Goal: Check status: Check status

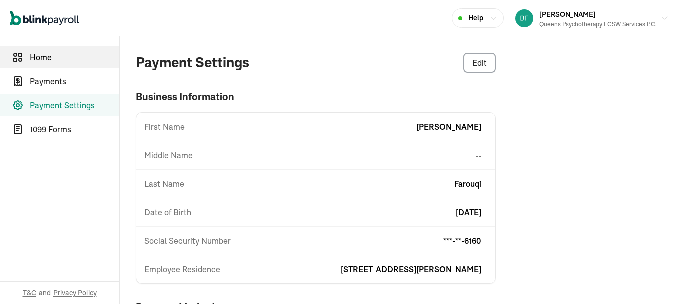
scroll to position [67, 0]
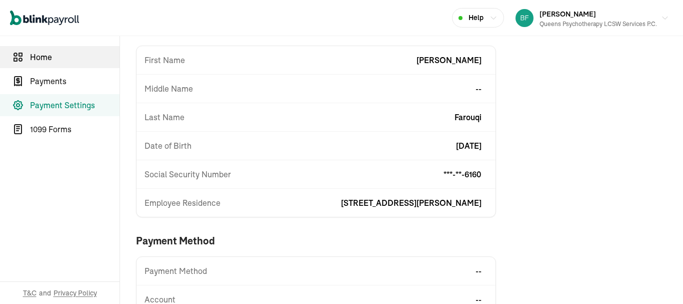
click at [52, 56] on span "Home" at bounding box center [75, 57] width 90 height 12
select select "2025"
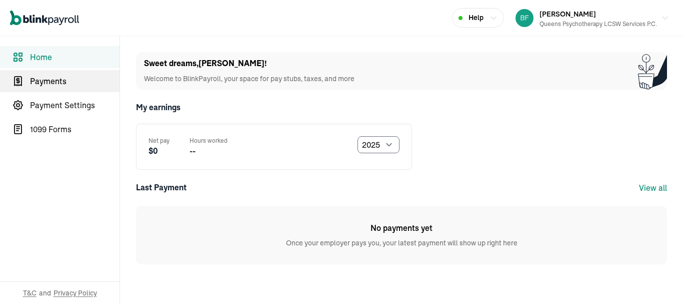
click at [49, 80] on span "Payments" at bounding box center [75, 81] width 90 height 12
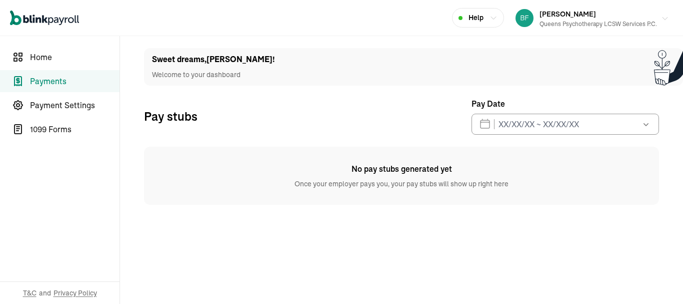
click at [529, 21] on img "button" at bounding box center [525, 18] width 18 height 18
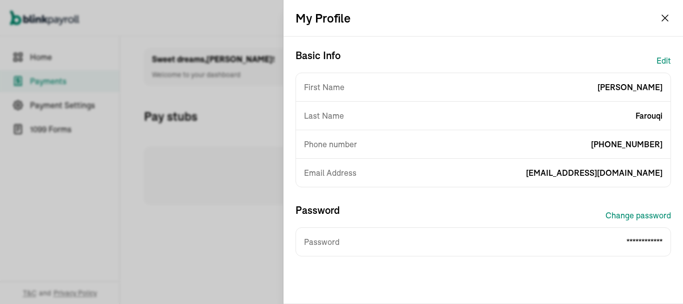
click at [657, 58] on button "Edit" at bounding box center [664, 61] width 15 height 24
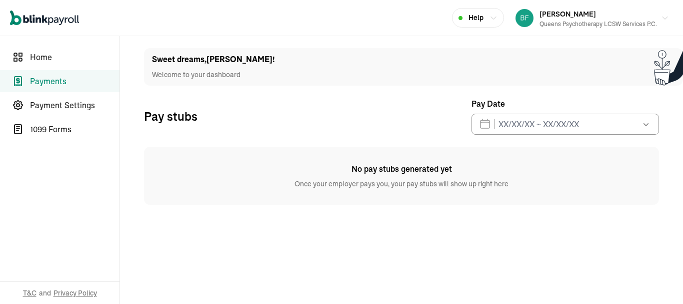
click at [167, 168] on span "No pay stubs generated yet" at bounding box center [401, 169] width 515 height 12
click at [60, 61] on span "Home" at bounding box center [75, 57] width 90 height 12
select select "2025"
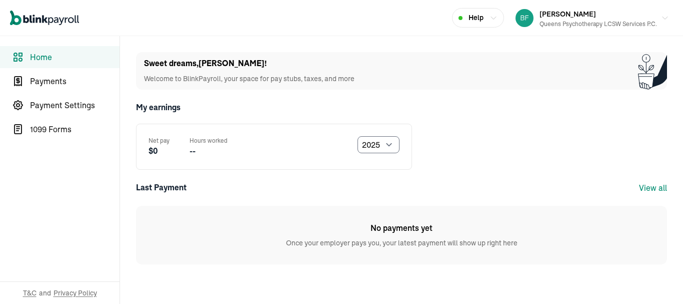
click at [646, 183] on link "View all" at bounding box center [653, 188] width 28 height 10
